Goal: Information Seeking & Learning: Learn about a topic

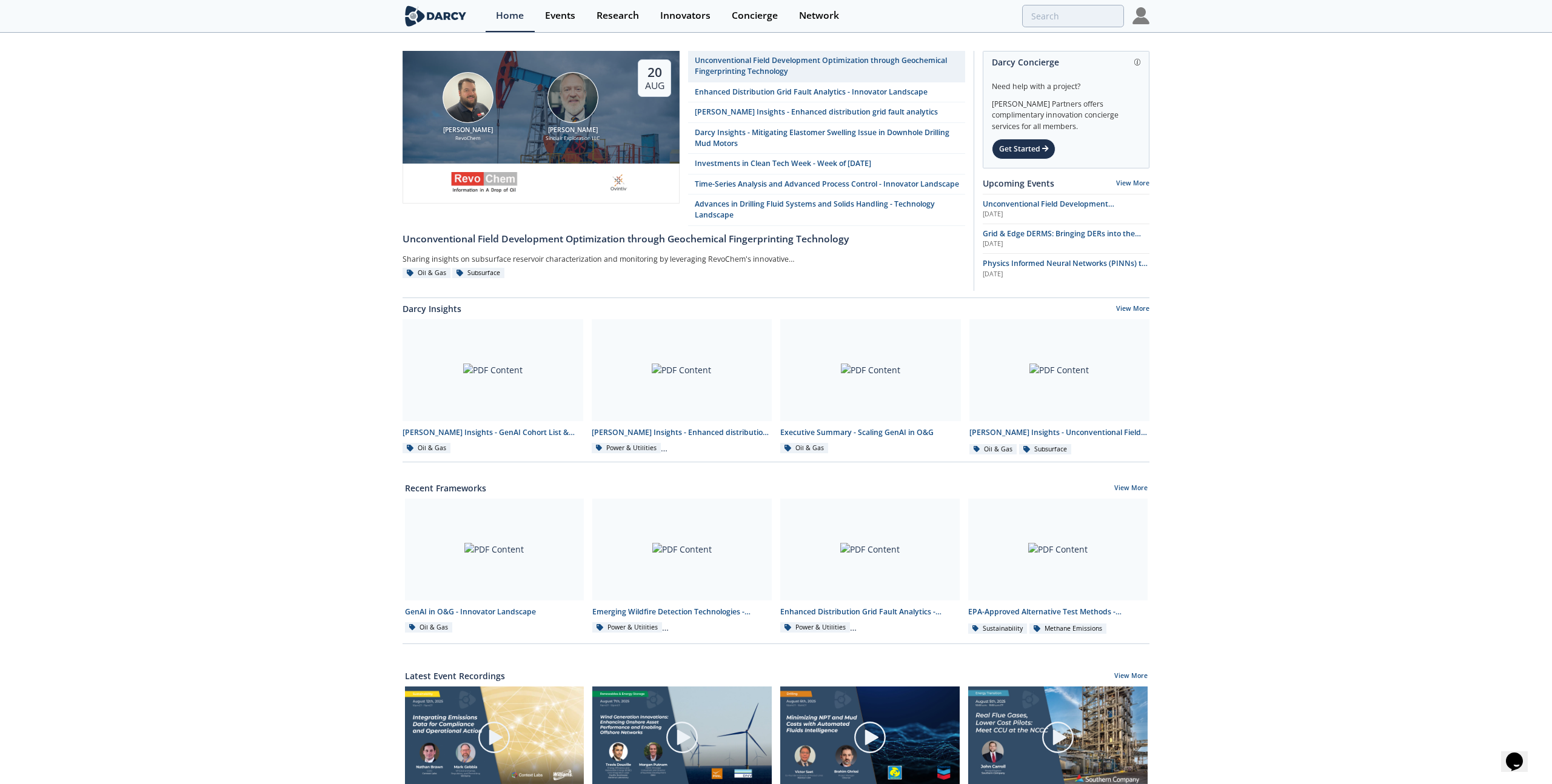
click at [1135, 16] on img at bounding box center [1141, 15] width 17 height 17
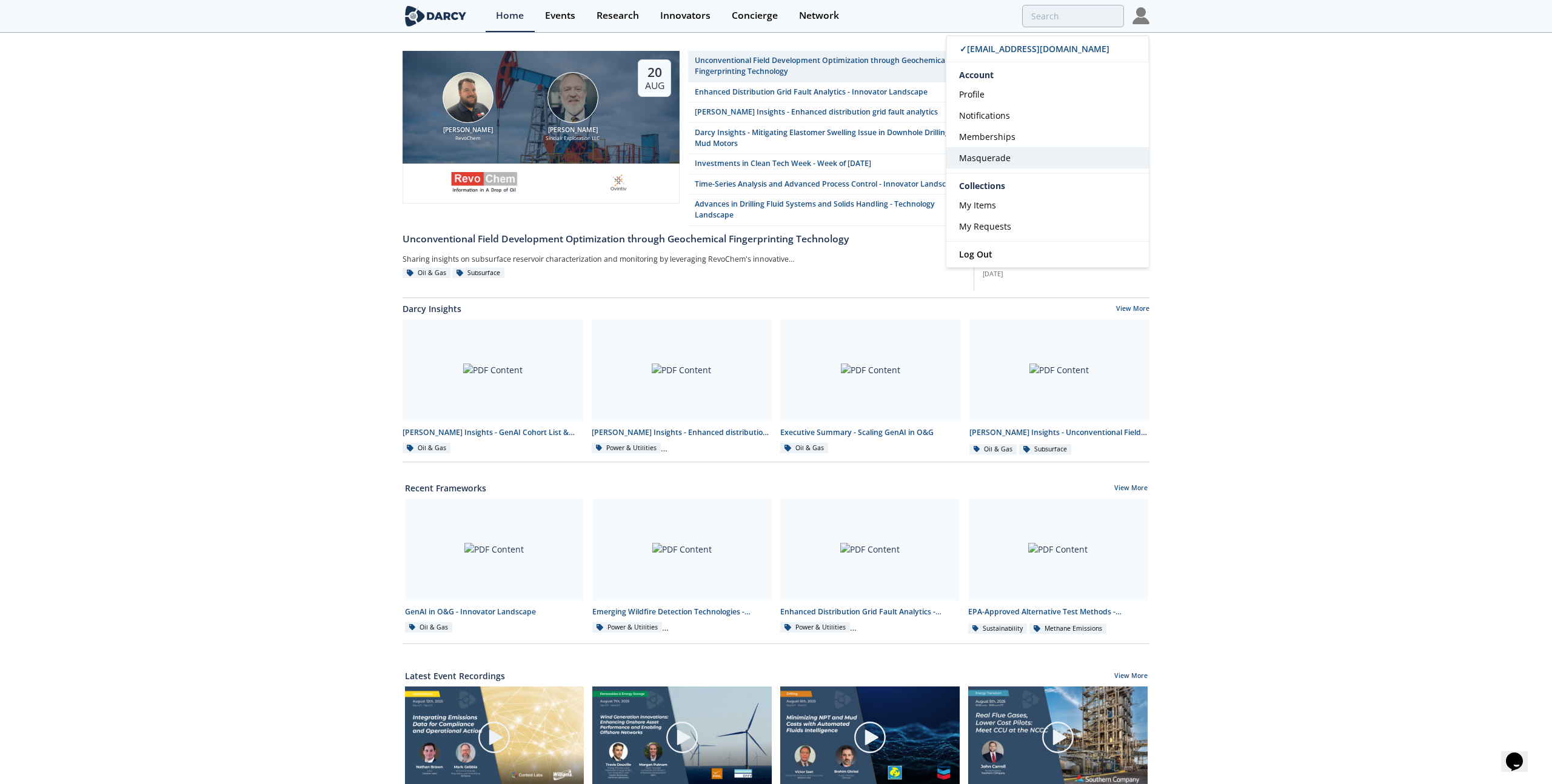
click at [994, 150] on link "Masquerade" at bounding box center [1048, 158] width 203 height 21
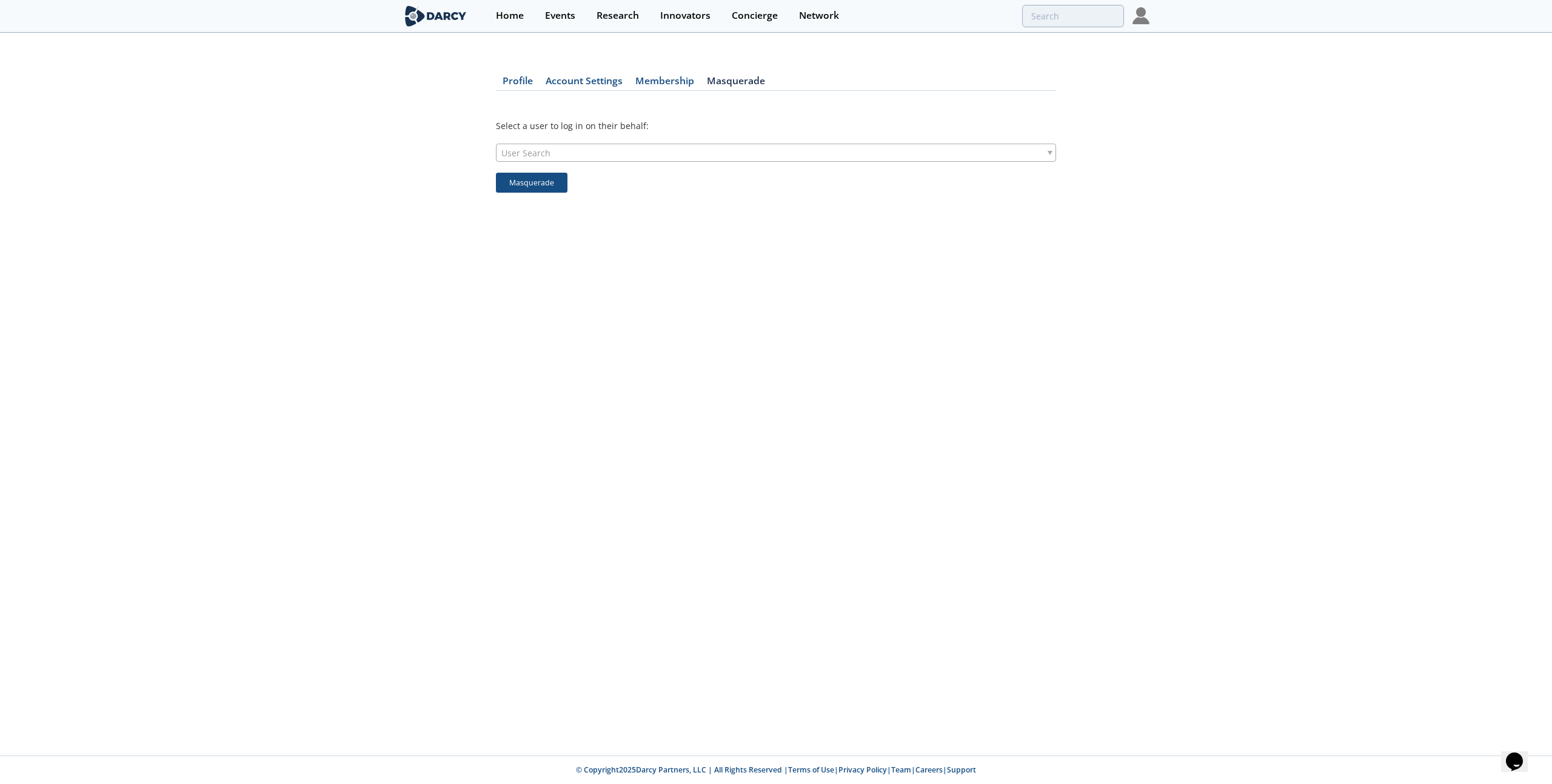
click at [798, 157] on div "User Search" at bounding box center [776, 153] width 561 height 18
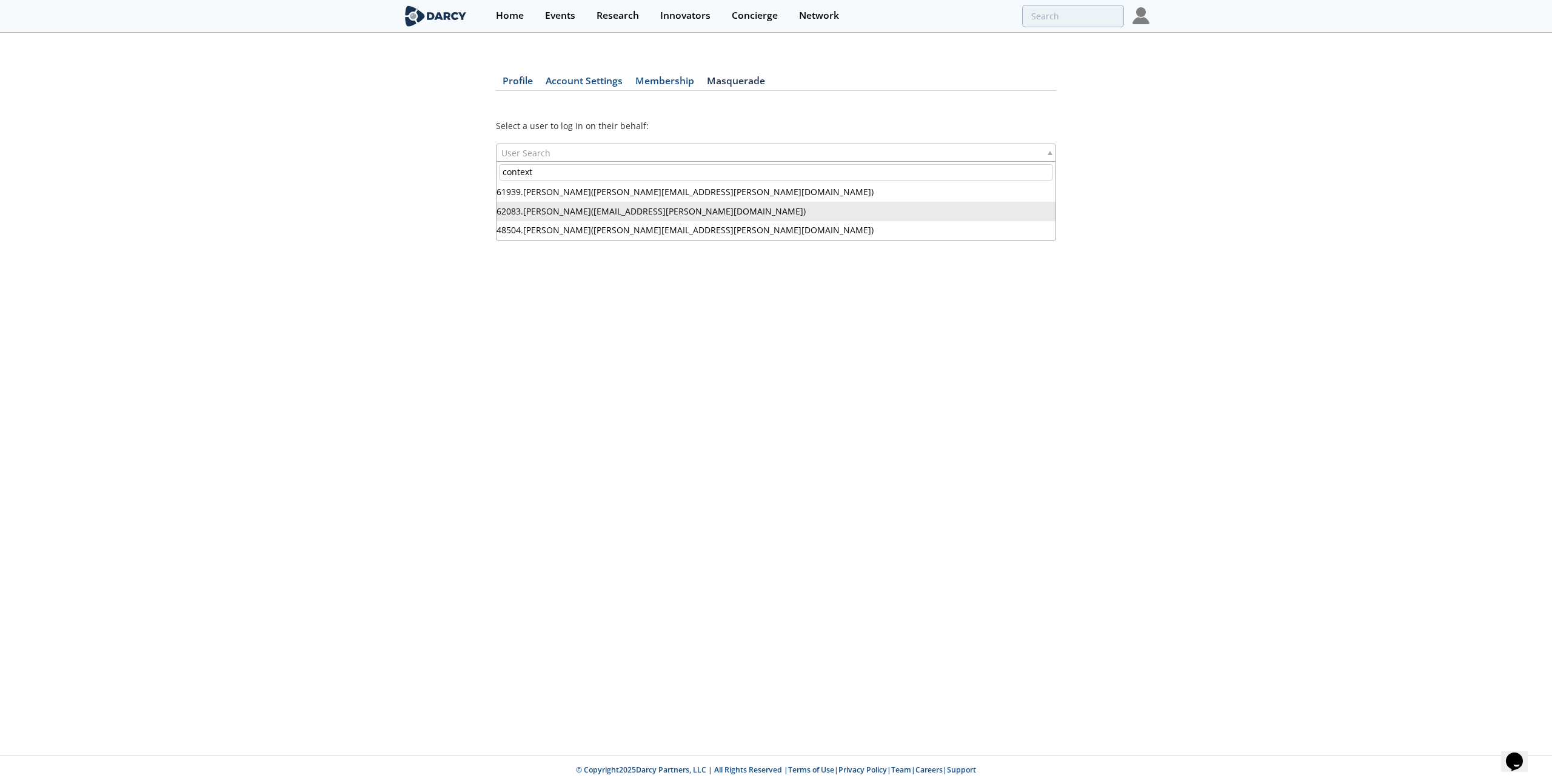
type input "context"
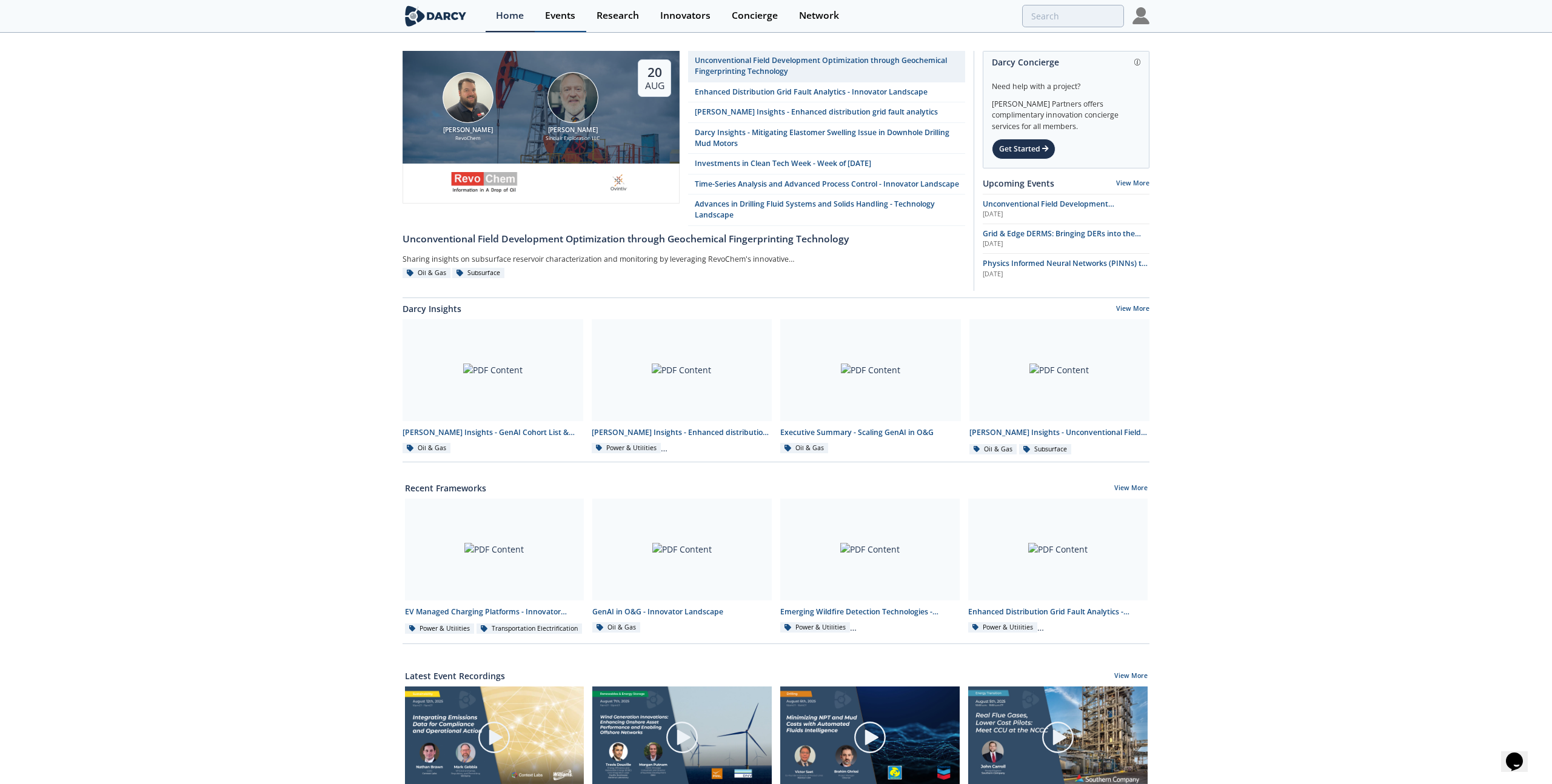
click at [558, 17] on div "Events" at bounding box center [560, 15] width 30 height 10
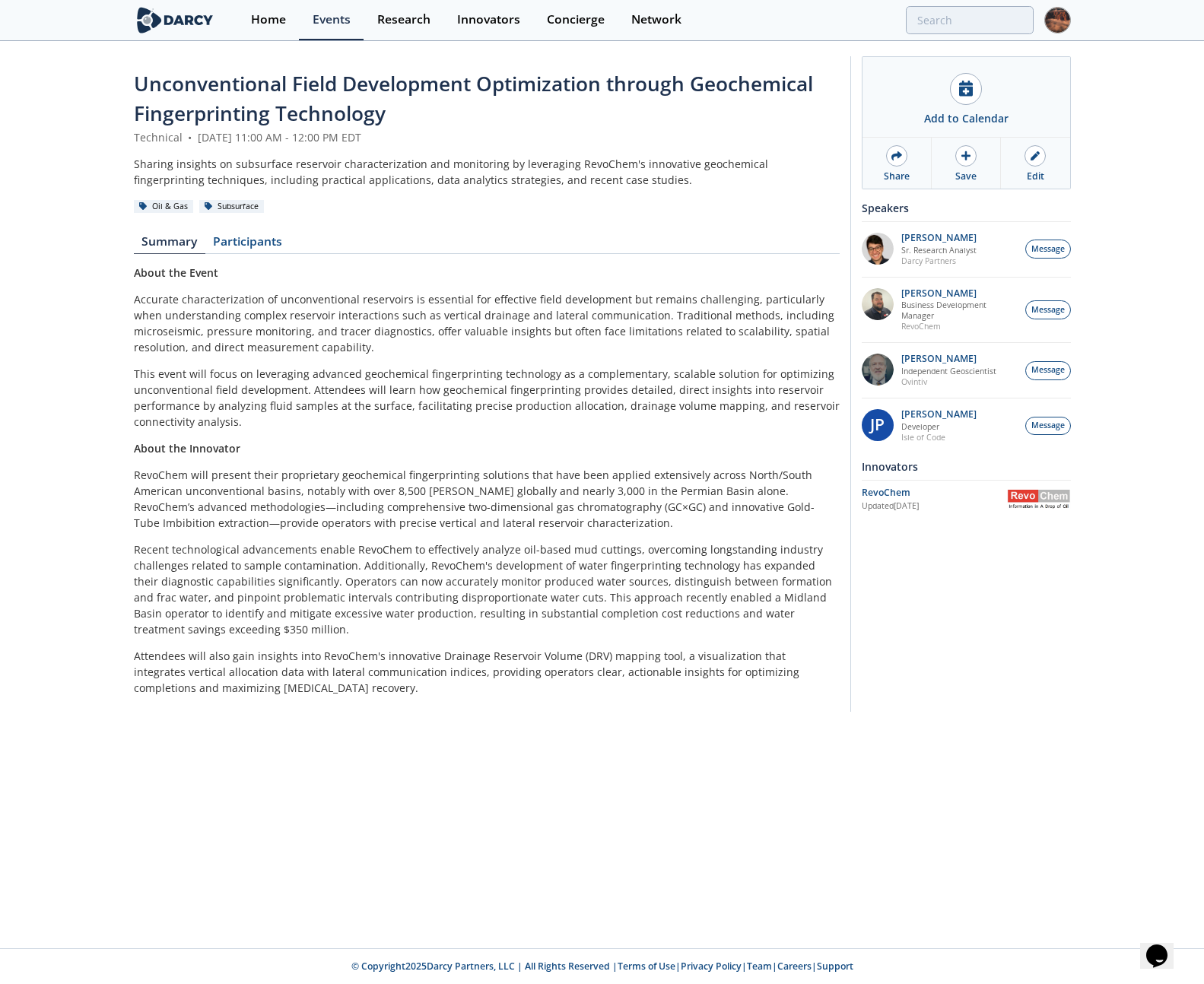
click at [1056, 25] on img at bounding box center [1057, 20] width 27 height 27
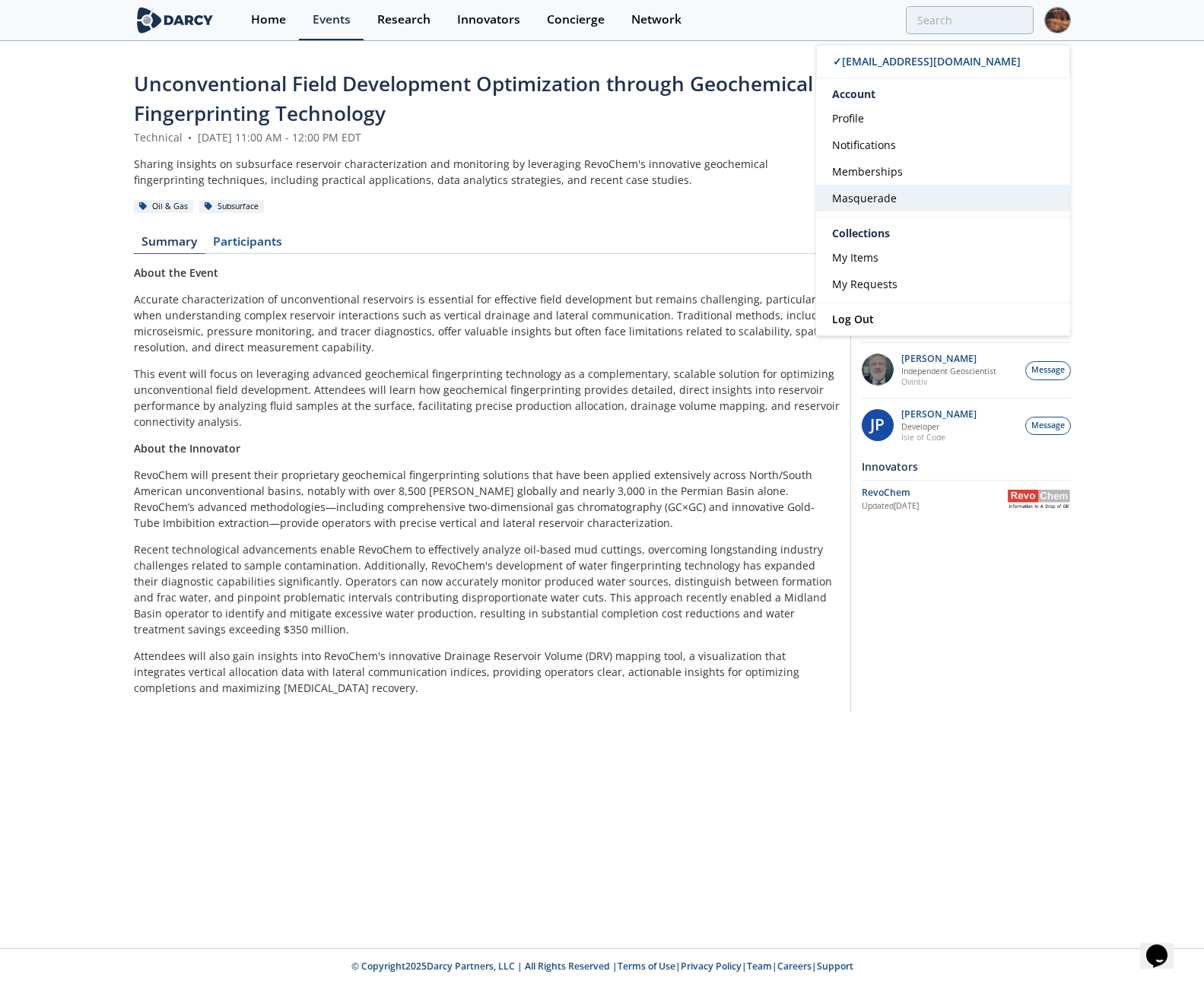
click at [869, 203] on span "Masquerade" at bounding box center [864, 198] width 64 height 14
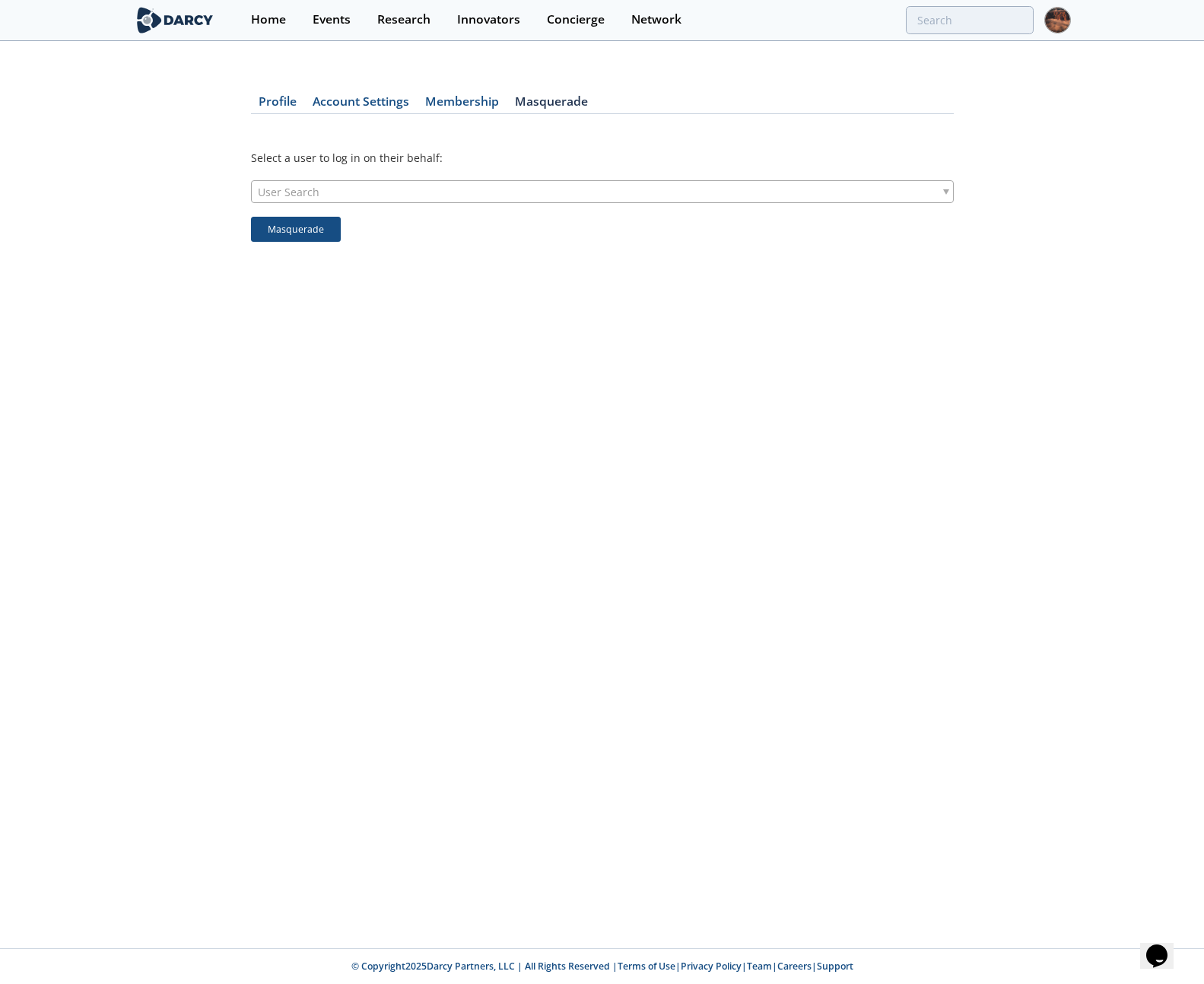
click at [516, 188] on div "User Search" at bounding box center [602, 191] width 703 height 23
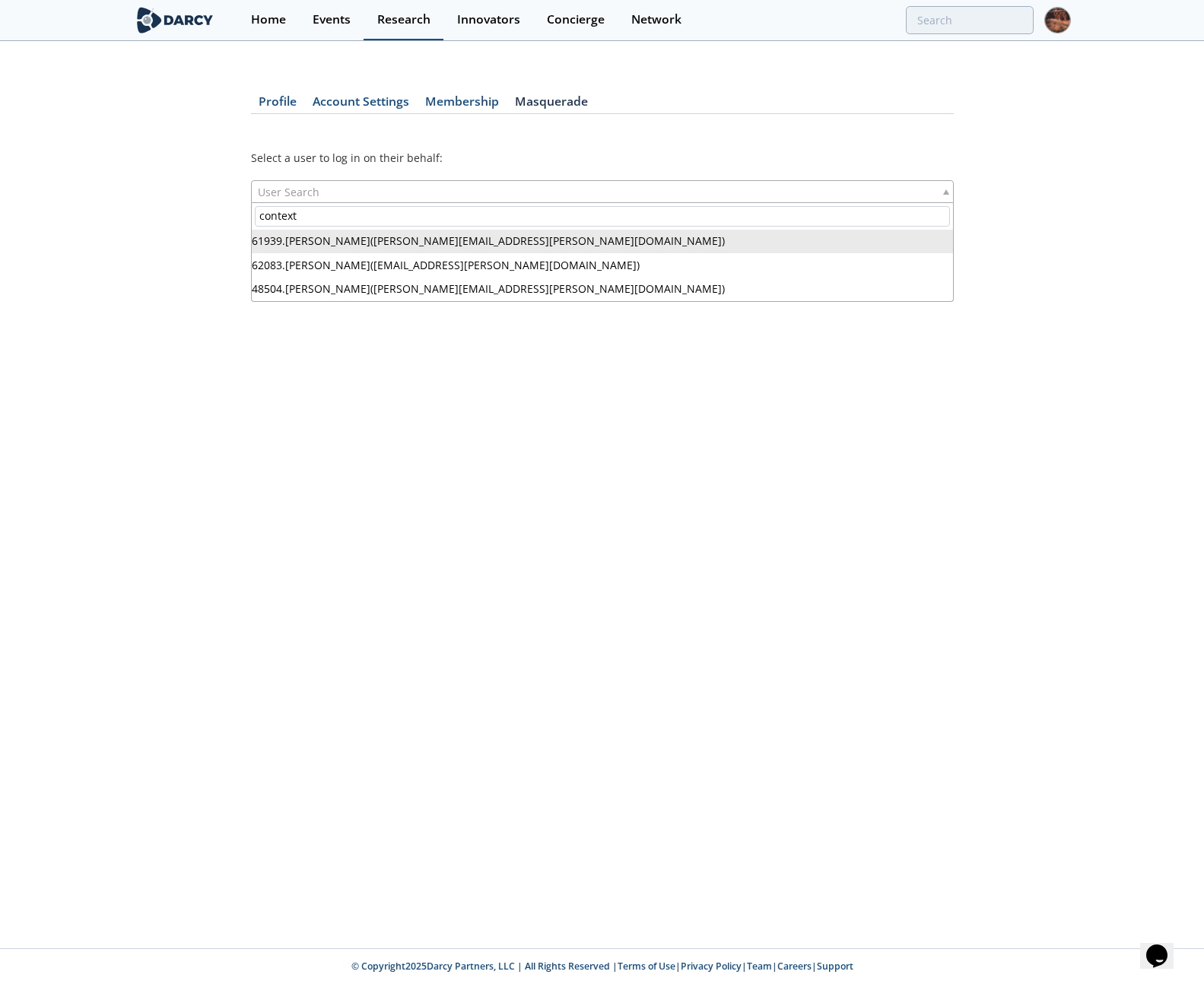
type input "context"
click at [397, 19] on div "Research" at bounding box center [404, 19] width 53 height 12
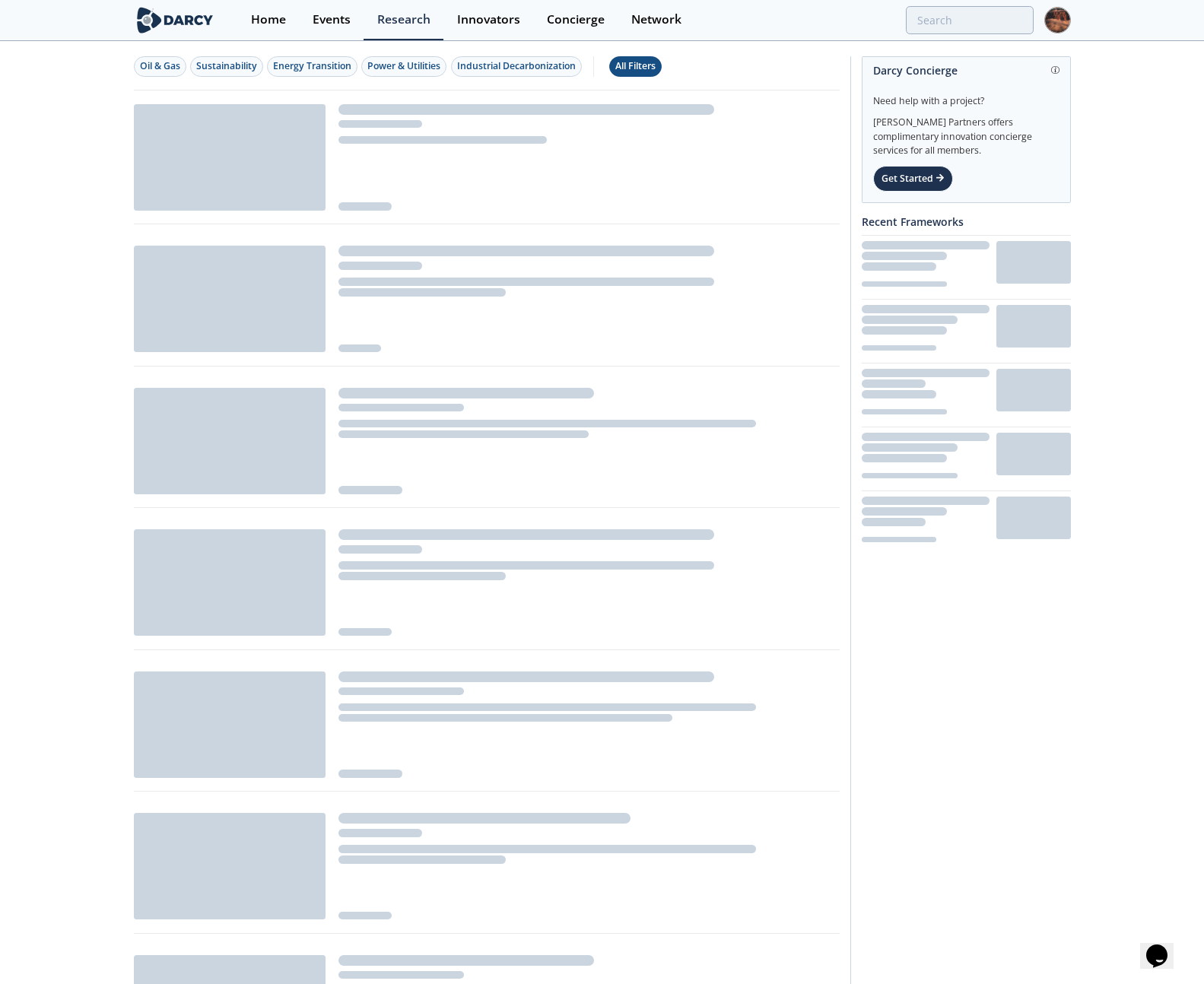
click at [641, 67] on div "All Filters" at bounding box center [635, 66] width 40 height 14
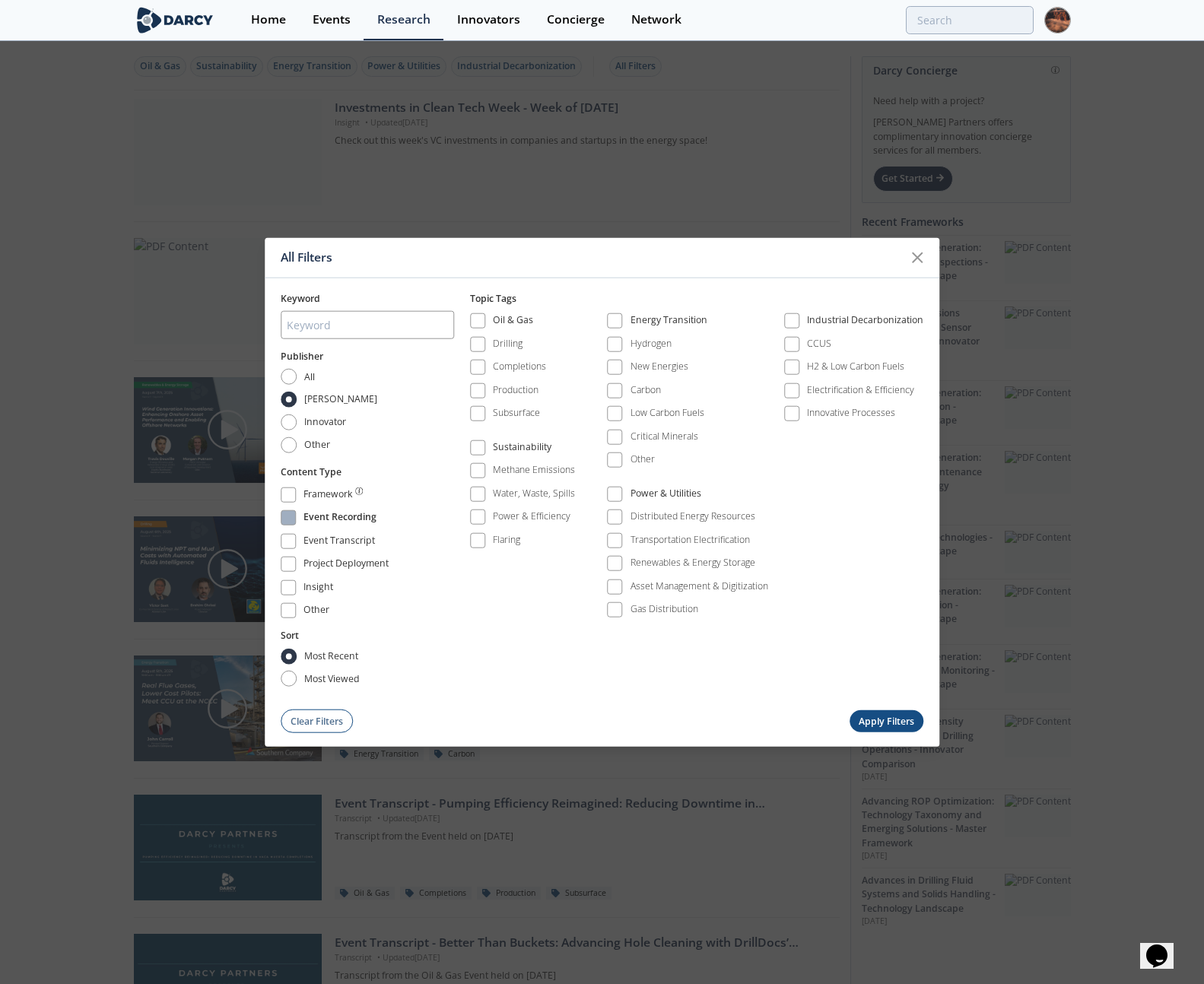
click at [338, 515] on div "Event Recording" at bounding box center [339, 519] width 73 height 19
click at [876, 726] on button "Apply Filters" at bounding box center [886, 721] width 75 height 22
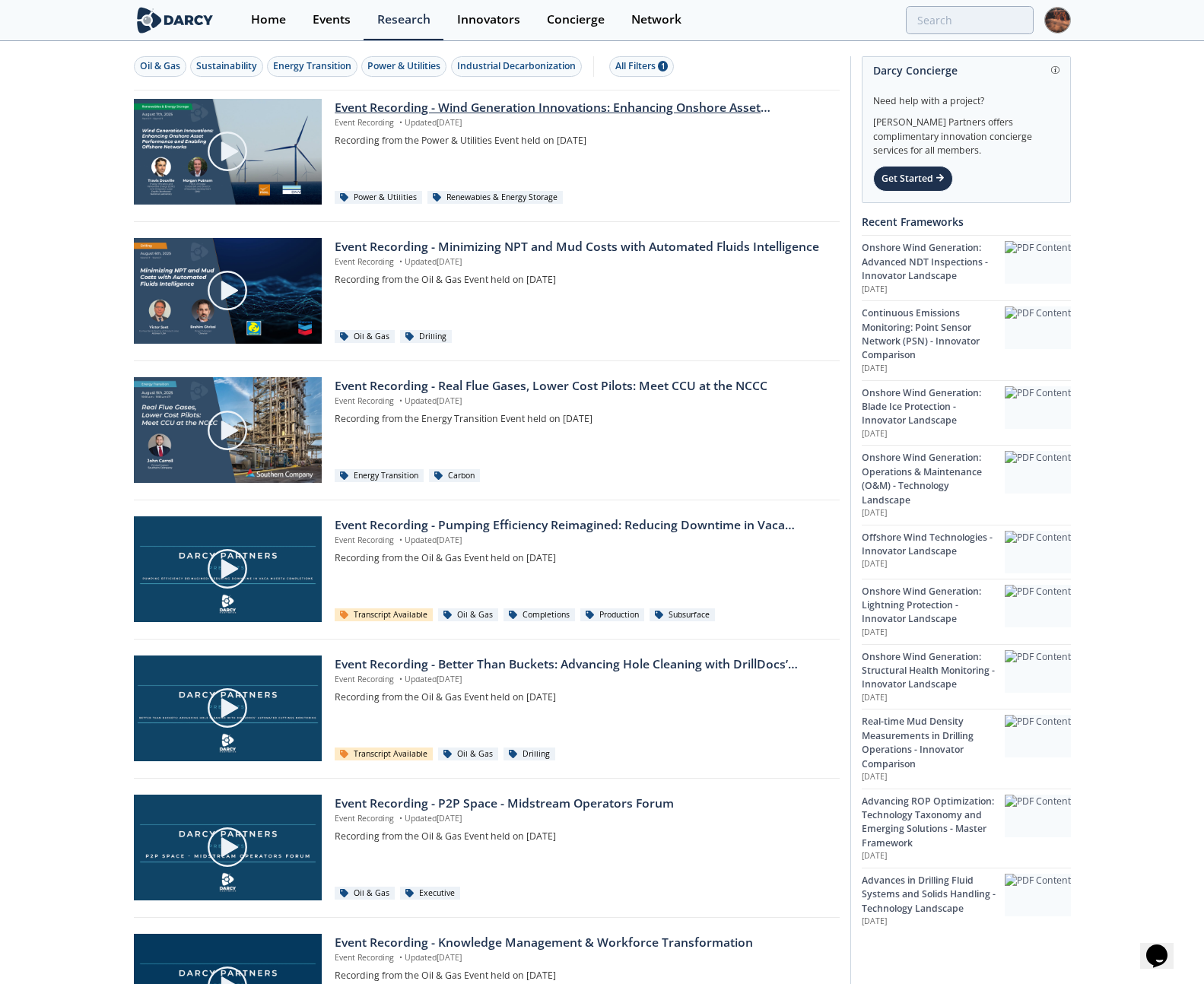
click at [509, 114] on div "Event Recording - Wind Generation Innovations: Enhancing Onshore Asset Performa…" at bounding box center [581, 108] width 494 height 19
click at [439, 267] on p "Event Recording • Updated [DATE]" at bounding box center [581, 262] width 494 height 12
